Goal: Information Seeking & Learning: Understand process/instructions

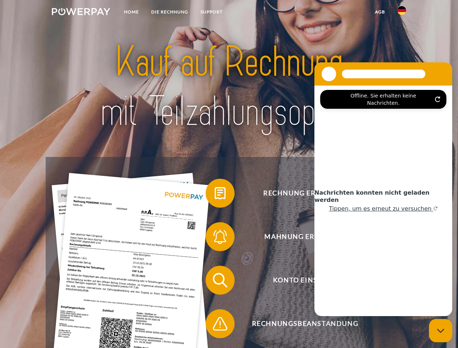
click at [81, 13] on img at bounding box center [81, 11] width 58 height 7
click at [401, 13] on img at bounding box center [401, 10] width 9 height 9
click at [379, 12] on link "agb" at bounding box center [380, 11] width 22 height 13
click at [215, 195] on span at bounding box center [209, 193] width 36 height 36
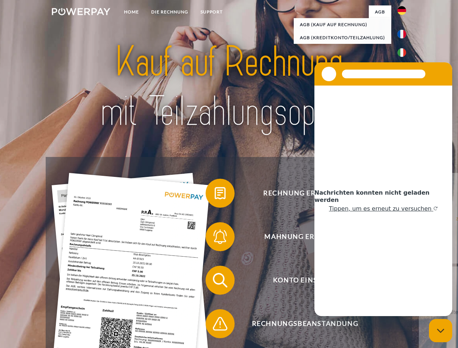
click at [215, 238] on div "Rechnung erhalten? Mahnung erhalten? Konto einsehen" at bounding box center [229, 302] width 366 height 290
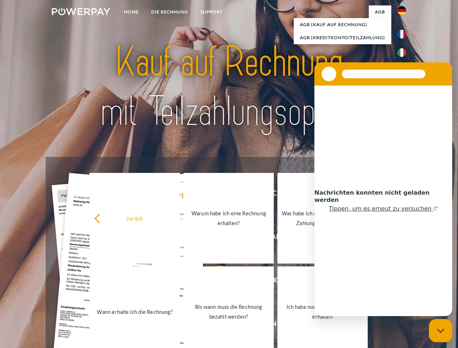
click at [215, 282] on link "Bis wann muss die Rechnung bezahlt werden?" at bounding box center [228, 311] width 90 height 91
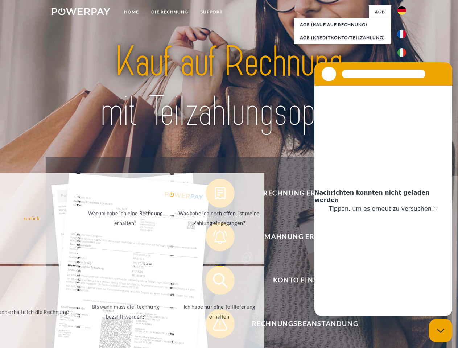
click at [215, 325] on span at bounding box center [209, 323] width 36 height 36
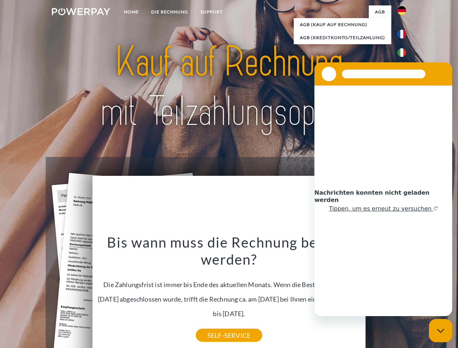
click at [440, 330] on icon "Messaging-Fenster schließen" at bounding box center [441, 330] width 8 height 5
